Goal: Transaction & Acquisition: Purchase product/service

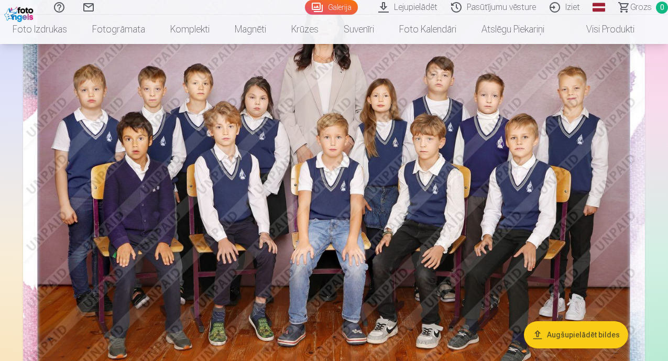
scroll to position [209, 0]
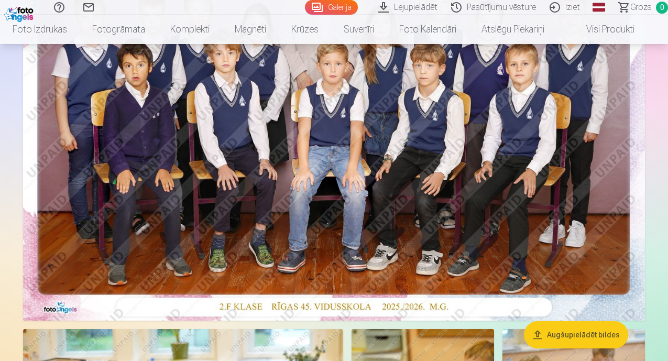
click at [372, 189] on img at bounding box center [334, 113] width 622 height 415
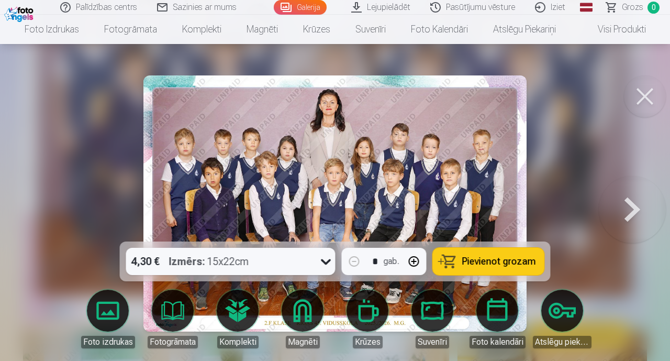
click at [478, 260] on span "Pievienot grozam" at bounding box center [499, 261] width 74 height 9
click at [631, 205] on button at bounding box center [632, 203] width 67 height 55
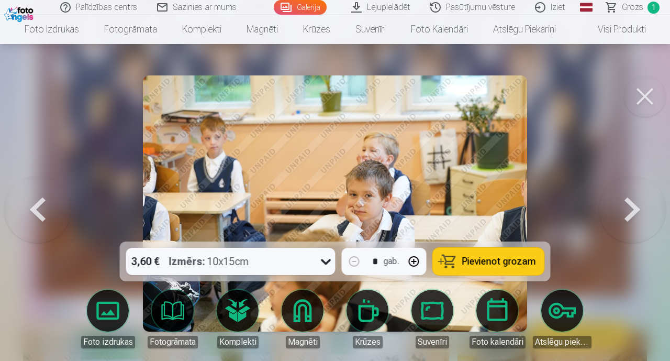
click at [630, 207] on button at bounding box center [632, 203] width 67 height 55
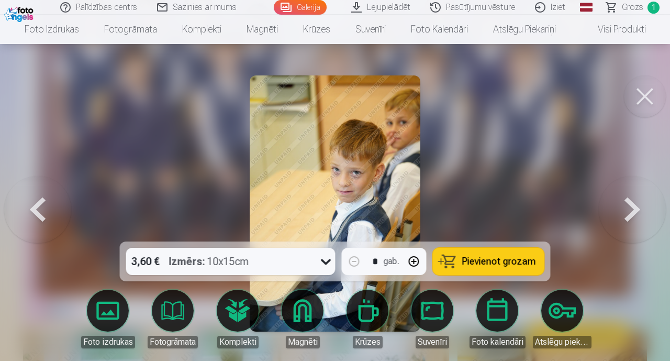
click at [528, 258] on span "Pievienot grozam" at bounding box center [499, 261] width 74 height 9
click at [631, 207] on button at bounding box center [632, 203] width 67 height 55
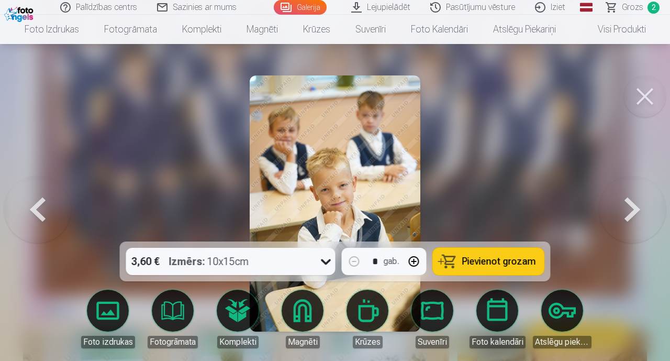
click at [631, 207] on button at bounding box center [632, 203] width 67 height 55
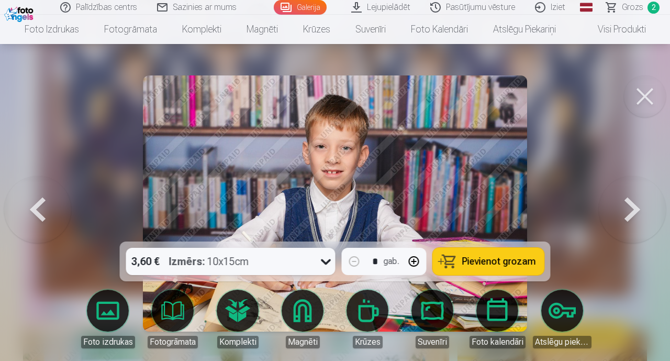
click at [515, 268] on button "Pievienot grozam" at bounding box center [489, 261] width 112 height 27
click at [631, 211] on button at bounding box center [632, 203] width 67 height 55
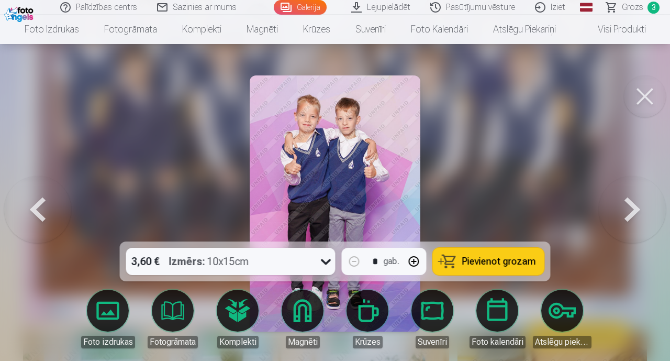
click at [524, 253] on button "Pievienot grozam" at bounding box center [489, 261] width 112 height 27
click at [632, 209] on button at bounding box center [632, 203] width 67 height 55
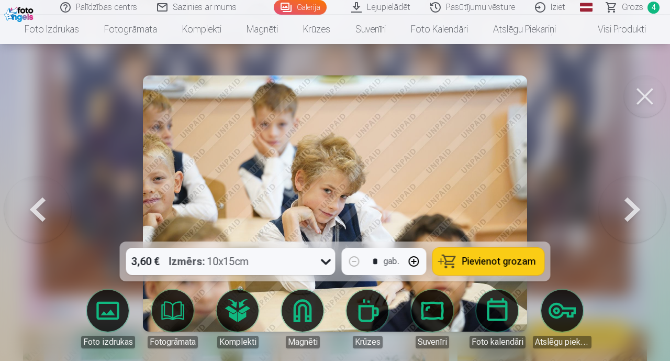
click at [633, 213] on button at bounding box center [632, 203] width 67 height 55
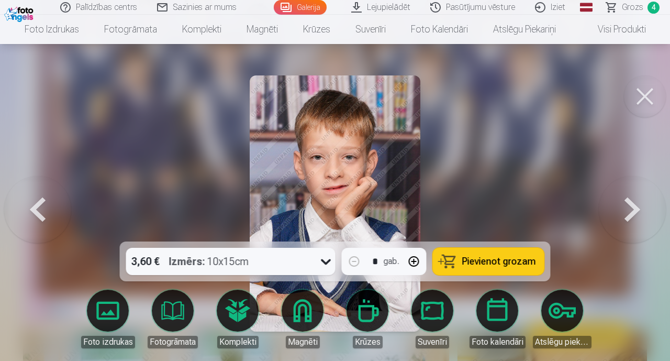
click at [633, 212] on button at bounding box center [632, 203] width 67 height 55
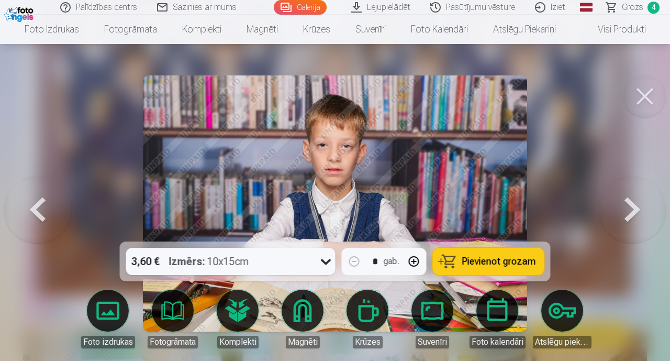
click at [39, 209] on button at bounding box center [37, 203] width 67 height 55
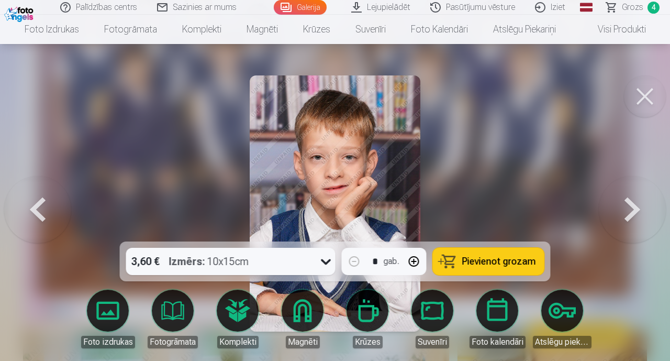
click at [631, 212] on button at bounding box center [632, 203] width 67 height 55
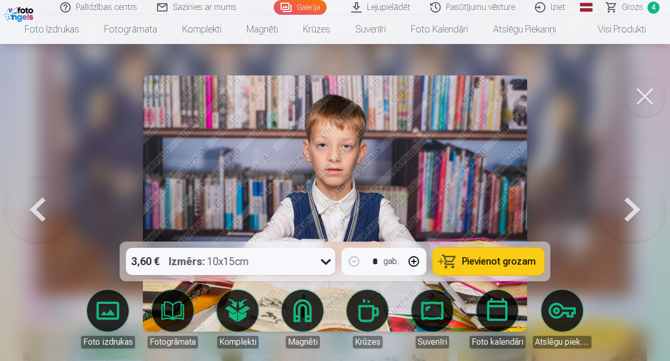
click at [510, 262] on span "Pievienot grozam" at bounding box center [499, 261] width 74 height 9
click at [629, 207] on button at bounding box center [632, 203] width 67 height 55
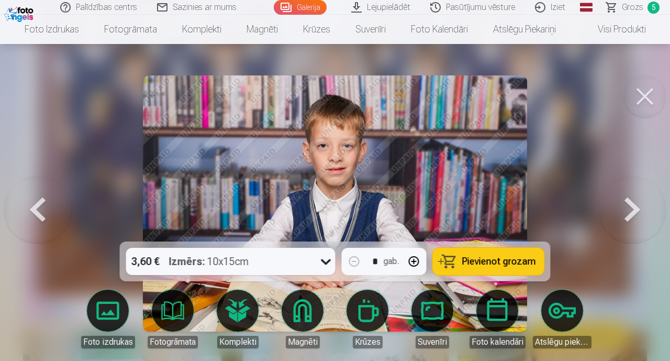
click at [43, 208] on button at bounding box center [37, 203] width 67 height 55
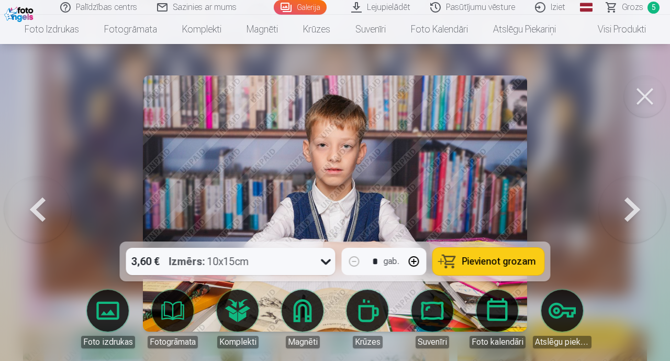
click at [628, 208] on button at bounding box center [632, 203] width 67 height 55
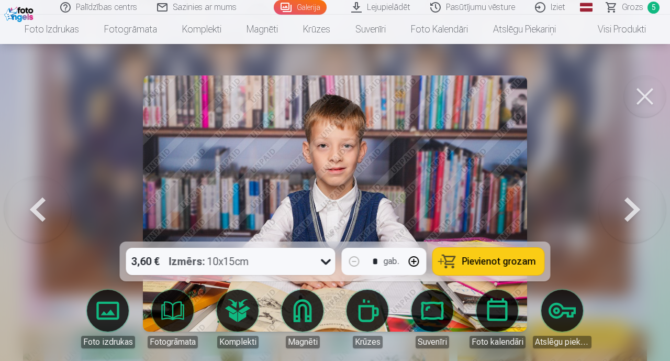
click at [632, 206] on button at bounding box center [632, 203] width 67 height 55
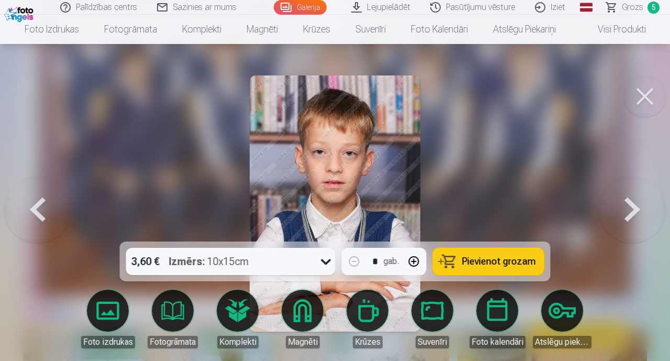
click at [505, 261] on span "Pievienot grozam" at bounding box center [499, 261] width 74 height 9
click at [632, 207] on button at bounding box center [632, 203] width 67 height 55
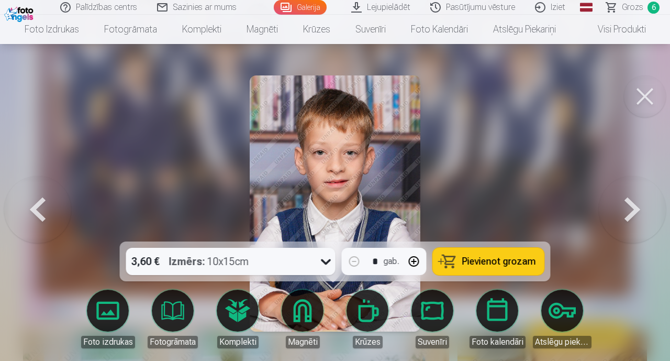
click at [627, 214] on button at bounding box center [632, 203] width 67 height 55
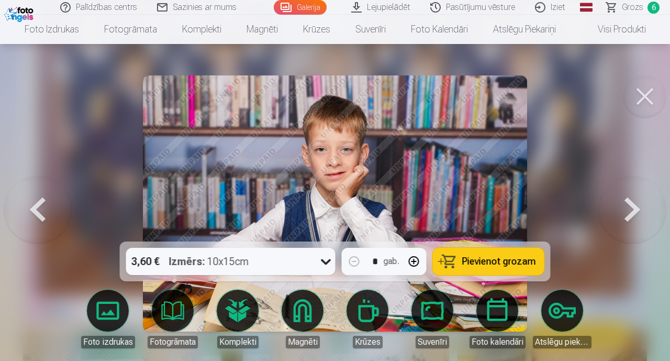
click at [624, 216] on button at bounding box center [632, 203] width 67 height 55
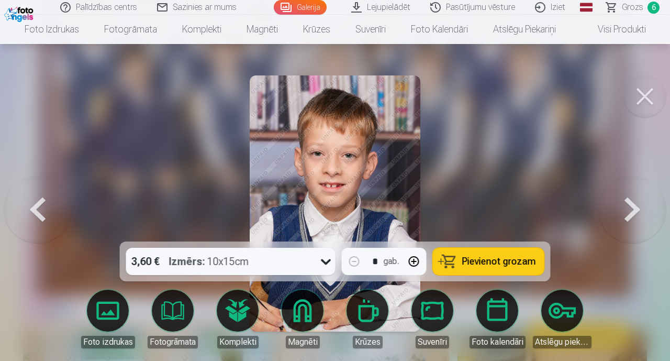
click at [624, 216] on button at bounding box center [632, 203] width 67 height 55
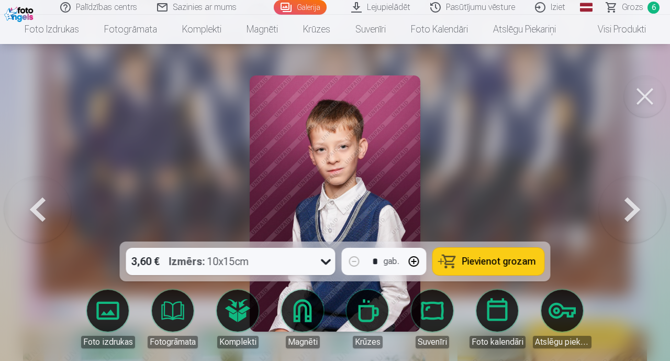
click at [500, 260] on span "Pievienot grozam" at bounding box center [499, 261] width 74 height 9
click at [630, 211] on button at bounding box center [632, 203] width 67 height 55
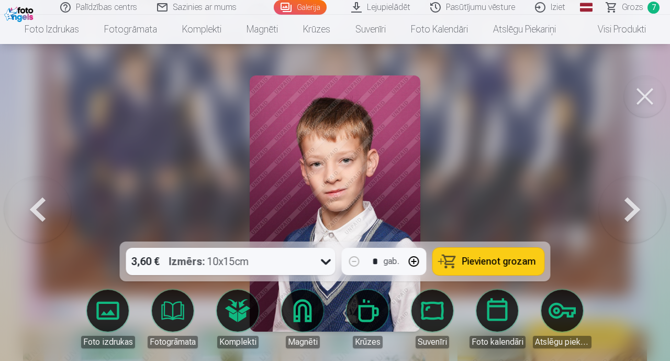
click at [632, 204] on button at bounding box center [632, 203] width 67 height 55
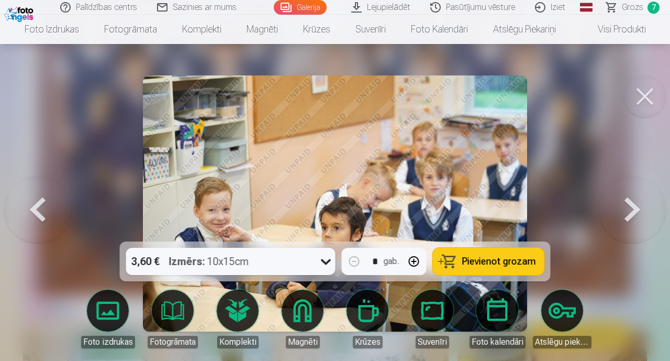
click at [629, 207] on button at bounding box center [632, 203] width 67 height 55
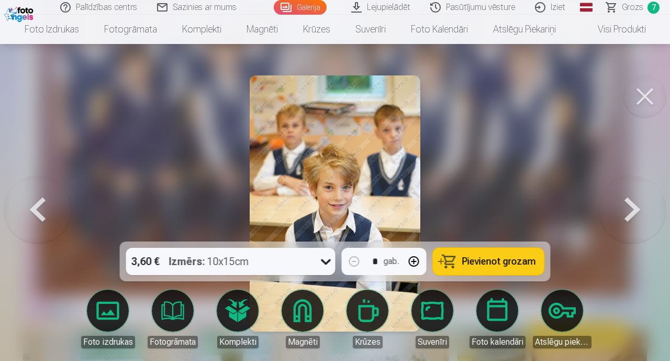
click at [35, 208] on button at bounding box center [37, 203] width 67 height 55
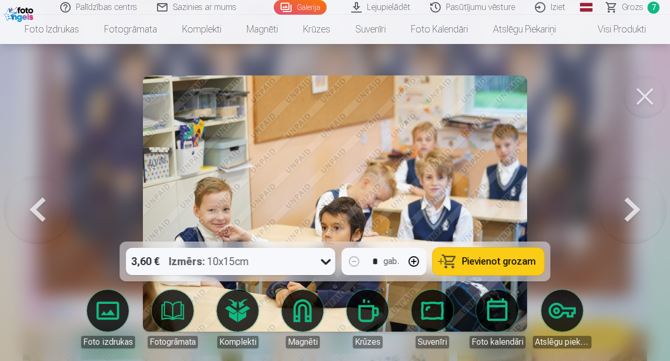
click at [629, 207] on button at bounding box center [632, 203] width 67 height 55
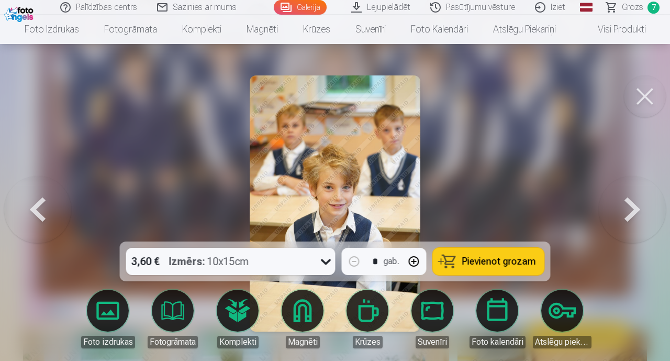
click at [627, 209] on button at bounding box center [632, 203] width 67 height 55
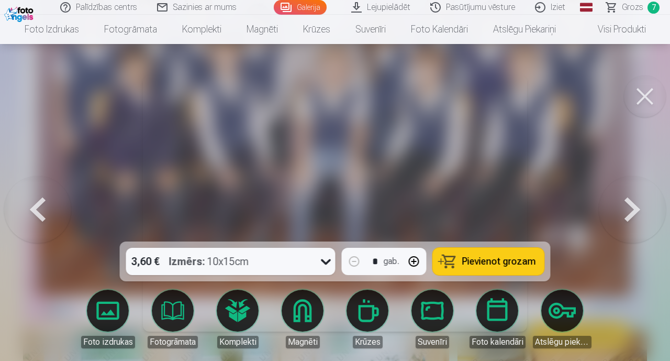
click at [627, 209] on button at bounding box center [632, 203] width 67 height 55
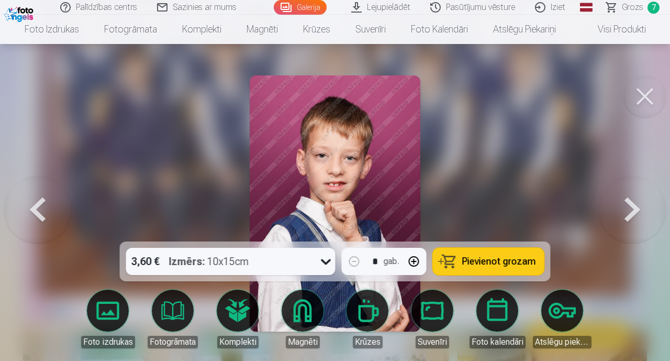
click at [625, 211] on button at bounding box center [632, 203] width 67 height 55
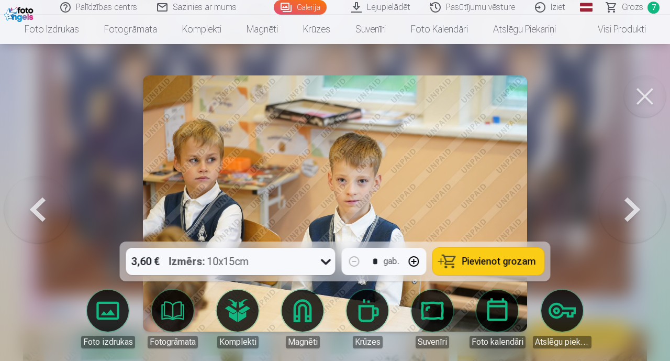
click at [630, 209] on button at bounding box center [632, 203] width 67 height 55
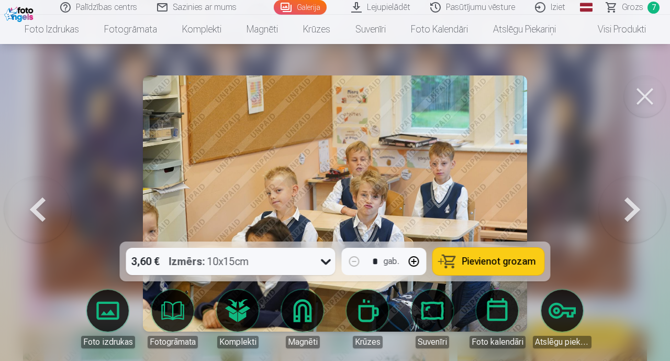
click at [628, 210] on button at bounding box center [632, 203] width 67 height 55
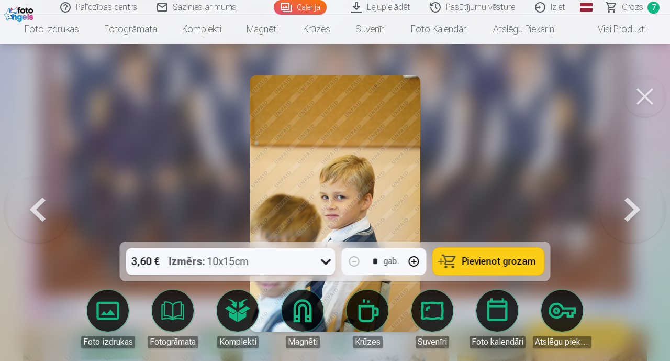
click at [629, 207] on button at bounding box center [632, 203] width 67 height 55
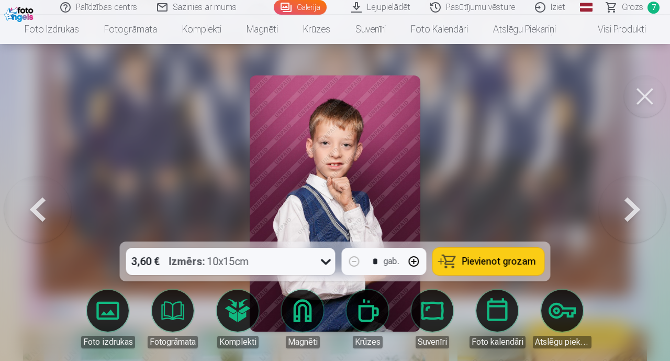
click at [629, 207] on button at bounding box center [632, 203] width 67 height 55
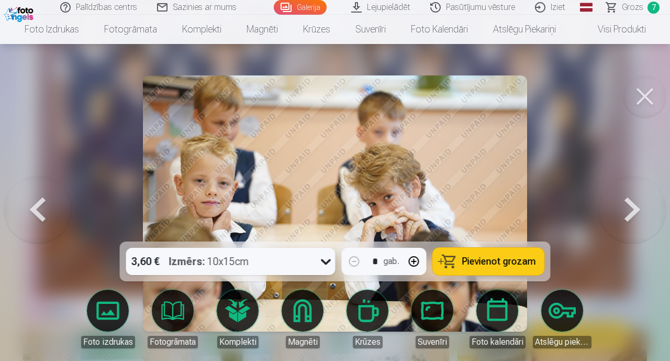
click at [628, 207] on button at bounding box center [632, 203] width 67 height 55
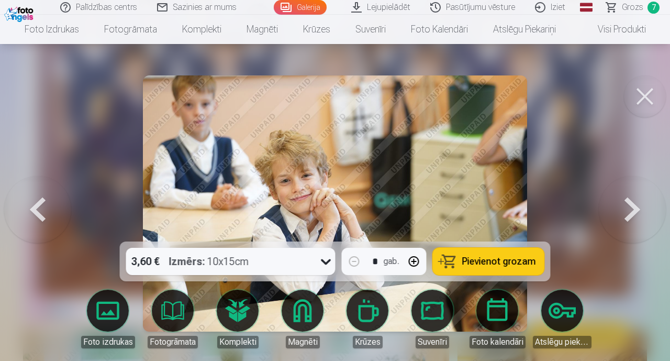
click at [628, 207] on button at bounding box center [632, 203] width 67 height 55
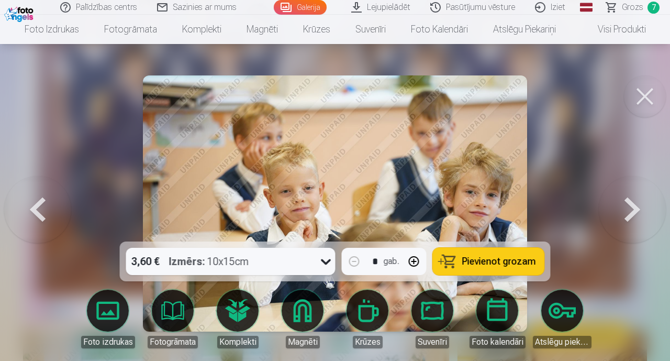
click at [628, 207] on button at bounding box center [632, 203] width 67 height 55
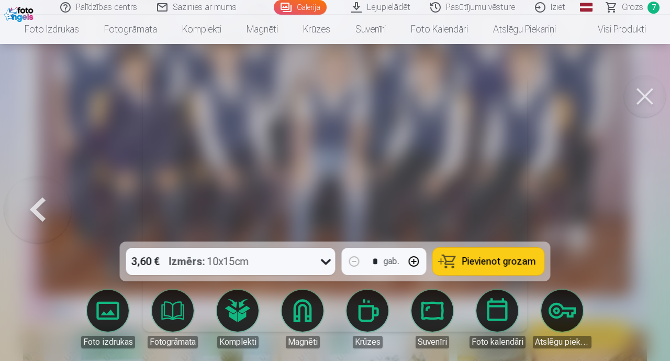
click at [628, 207] on div at bounding box center [335, 180] width 670 height 361
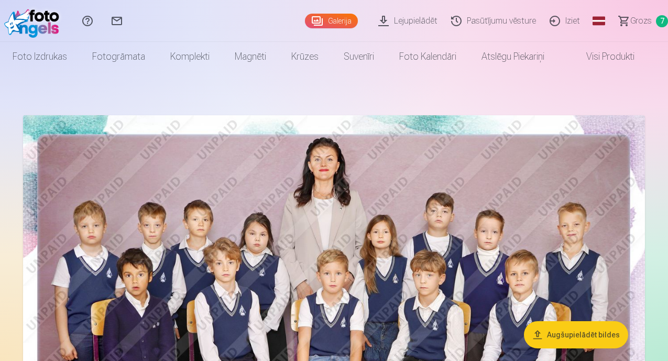
click at [630, 19] on span "Grozs" at bounding box center [640, 21] width 21 height 13
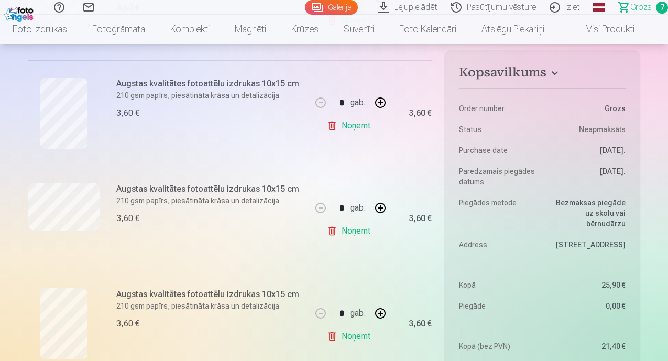
scroll to position [576, 0]
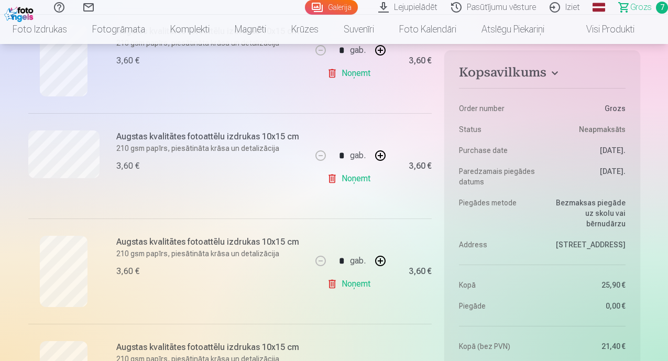
click at [353, 280] on link "Noņemt" at bounding box center [351, 283] width 48 height 21
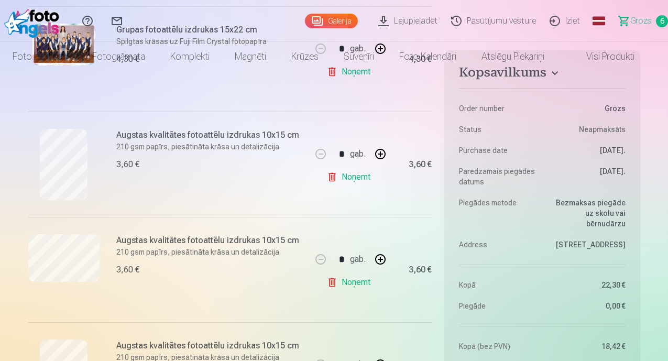
scroll to position [0, 0]
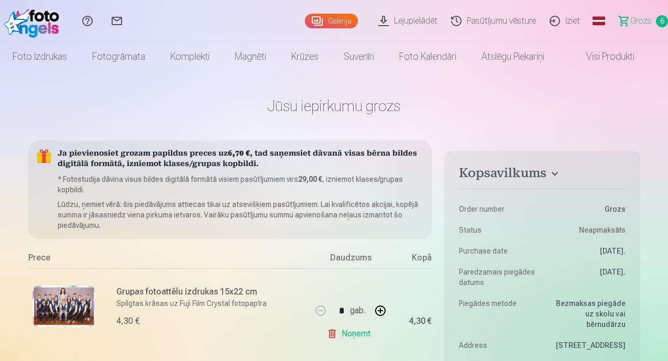
click at [634, 23] on span "Grozs" at bounding box center [640, 21] width 21 height 13
click at [633, 18] on span "Grozs" at bounding box center [640, 21] width 21 height 13
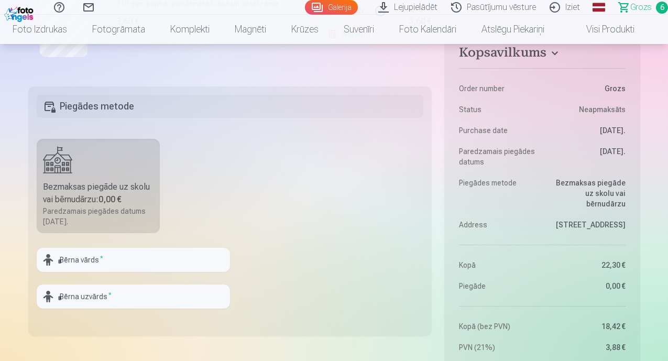
scroll to position [838, 0]
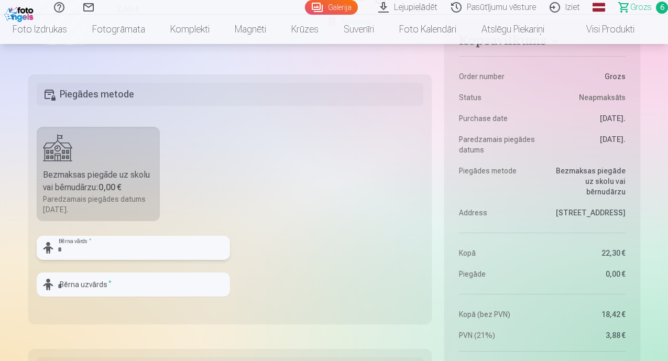
click at [140, 246] on input "text" at bounding box center [133, 248] width 193 height 24
type input "*"
type input "********"
click at [69, 277] on input "text" at bounding box center [133, 284] width 193 height 24
type input "******"
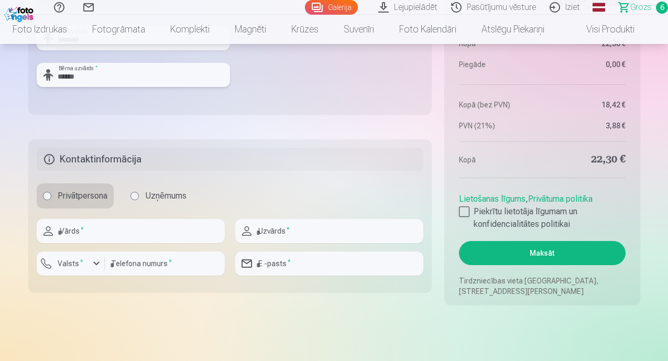
scroll to position [1100, 0]
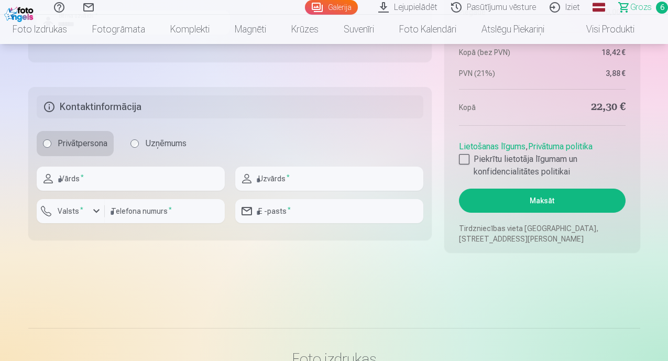
click at [145, 238] on fieldset "Kontaktinformācija Privātpersona Uzņēmums Vārds * Uzvārds * Valsts * Telefona n…" at bounding box center [230, 163] width 404 height 153
click at [149, 187] on input "text" at bounding box center [131, 179] width 188 height 24
type input "******"
drag, startPoint x: 275, startPoint y: 163, endPoint x: 277, endPoint y: 169, distance: 5.9
click at [275, 165] on fieldset "Kontaktinformācija Privātpersona Uzņēmums ****** Vārds * Uzvārds * Valsts * Tel…" at bounding box center [230, 163] width 404 height 153
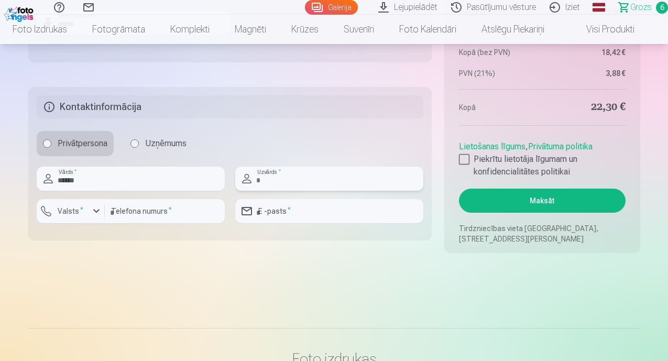
click at [279, 171] on input "text" at bounding box center [329, 179] width 188 height 24
type input "**********"
click at [93, 213] on div "button" at bounding box center [96, 211] width 13 height 13
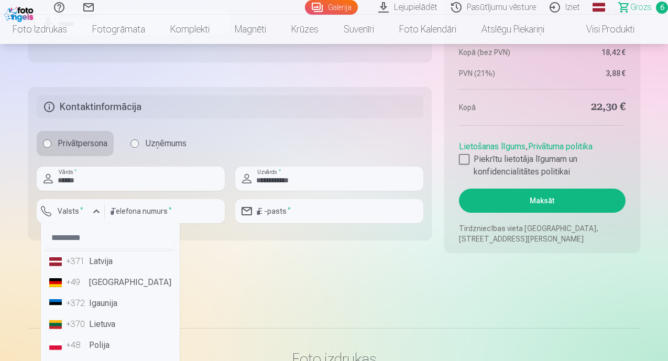
click at [83, 261] on div "+371" at bounding box center [76, 261] width 21 height 13
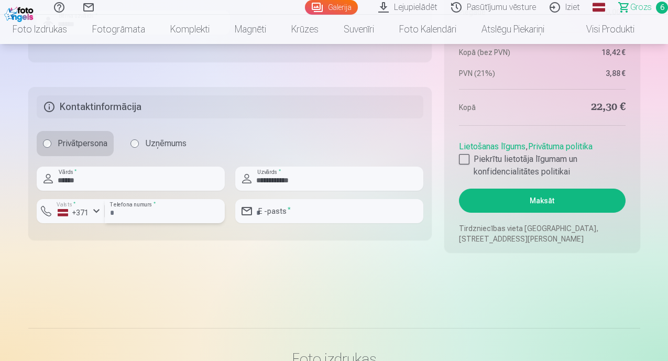
click at [148, 217] on input "number" at bounding box center [165, 211] width 120 height 24
type input "********"
click at [282, 214] on input "email" at bounding box center [329, 211] width 188 height 24
type input "**********"
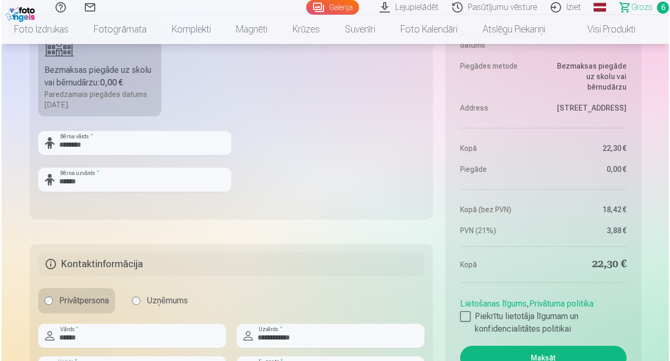
scroll to position [1047, 0]
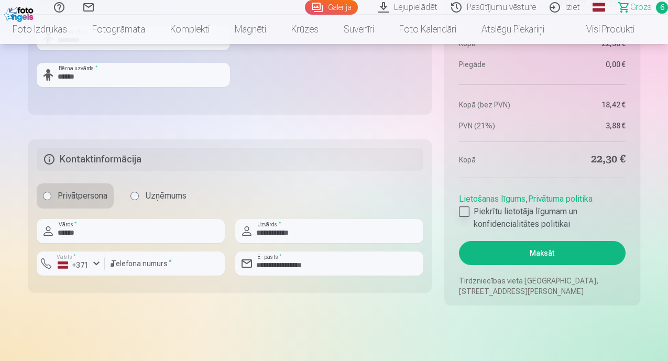
click at [465, 212] on div at bounding box center [464, 211] width 10 height 10
click at [519, 253] on button "Maksāt" at bounding box center [542, 253] width 166 height 24
